Goal: Task Accomplishment & Management: Complete application form

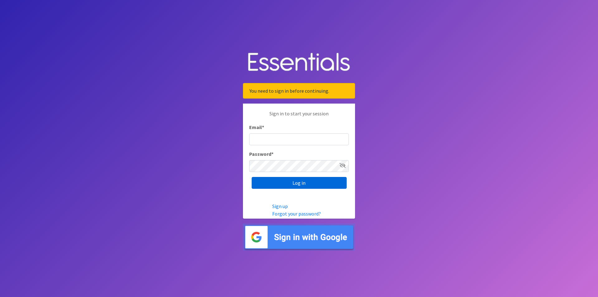
type input "renae.verstegen@unitedwayfoxcities.org"
click at [302, 187] on input "Log in" at bounding box center [299, 183] width 95 height 12
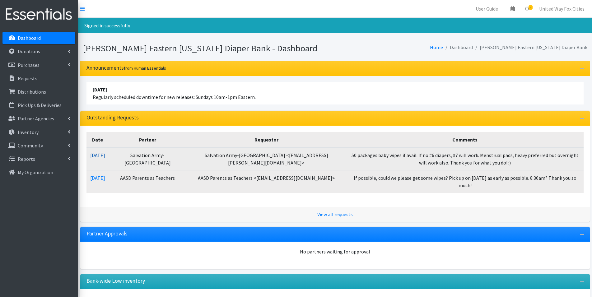
click at [100, 158] on link "10/01/2025" at bounding box center [97, 155] width 15 height 6
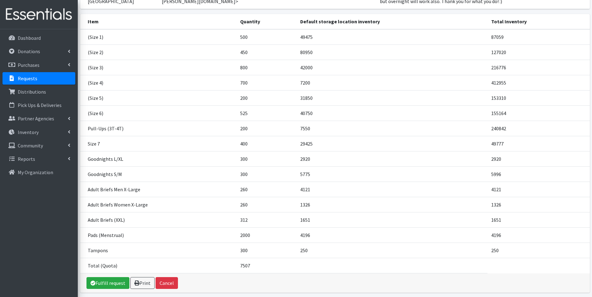
scroll to position [115, 0]
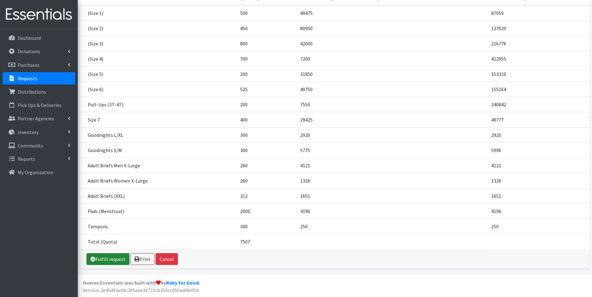
click at [107, 261] on link "Fulfill request" at bounding box center [108, 259] width 43 height 12
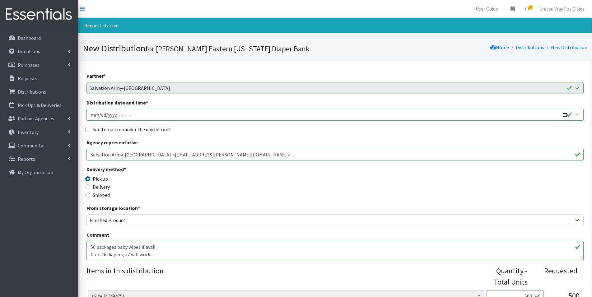
click at [563, 116] on input "Distribution date and time *" at bounding box center [335, 115] width 497 height 12
type input "[DATE]T09:00"
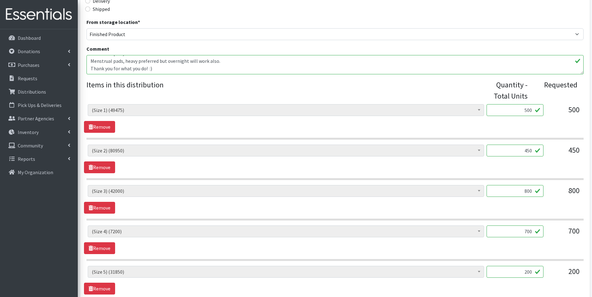
scroll to position [187, 0]
click at [533, 150] on input "450" at bounding box center [515, 150] width 57 height 12
type input "4"
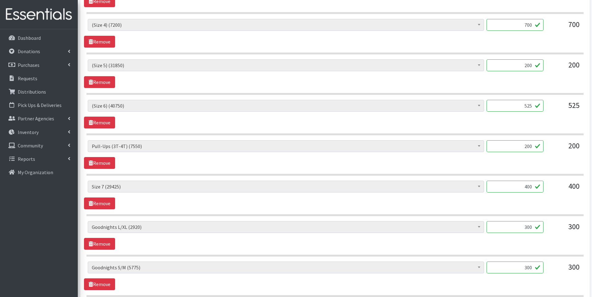
scroll to position [405, 0]
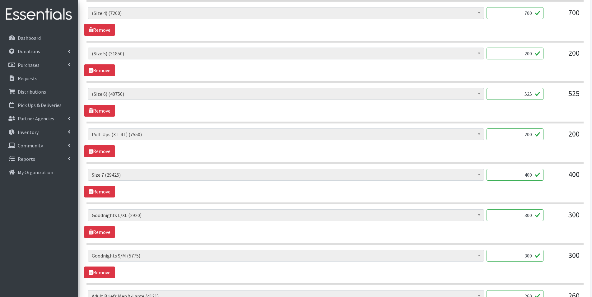
type input "500"
click at [534, 134] on input "200" at bounding box center [515, 135] width 57 height 12
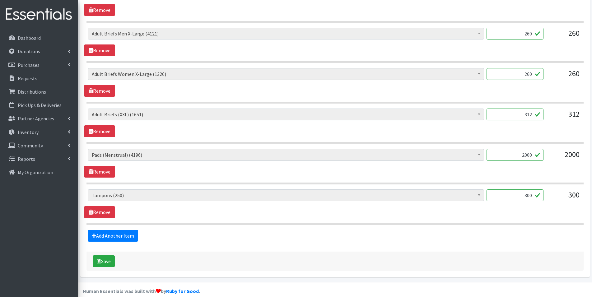
scroll to position [676, 0]
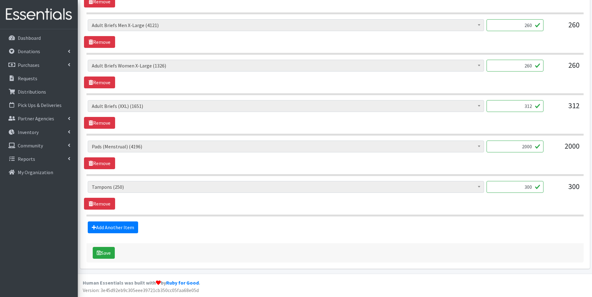
type input "225"
click at [533, 187] on input "300" at bounding box center [515, 187] width 57 height 12
type input "3"
type input "2"
type input "250"
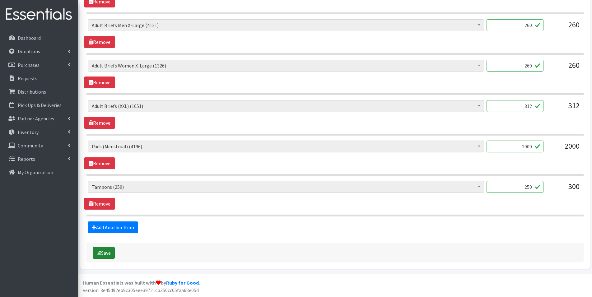
click at [108, 254] on button "Save" at bounding box center [104, 253] width 22 height 12
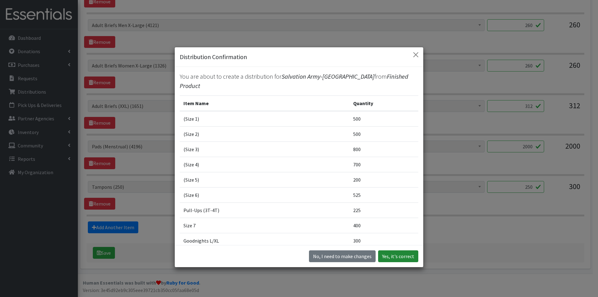
click at [397, 257] on button "Yes, it's correct" at bounding box center [398, 257] width 40 height 12
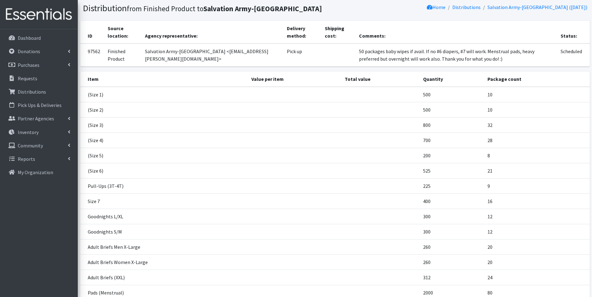
scroll to position [122, 0]
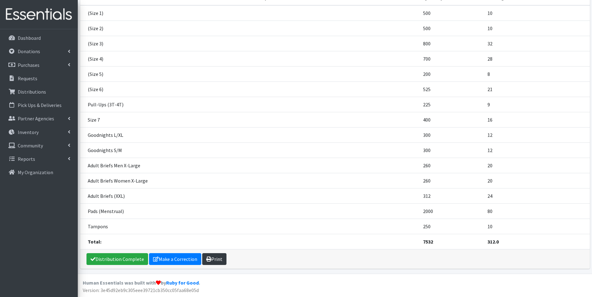
click at [213, 260] on link "Print" at bounding box center [214, 259] width 24 height 12
